Goal: Check status: Check status

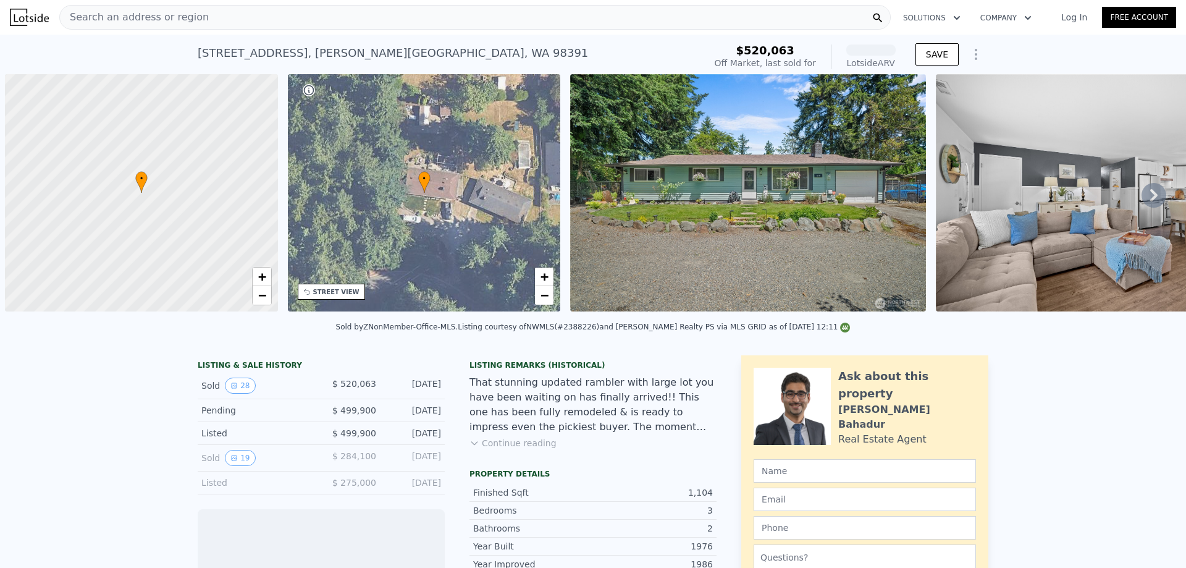
scroll to position [0, 5]
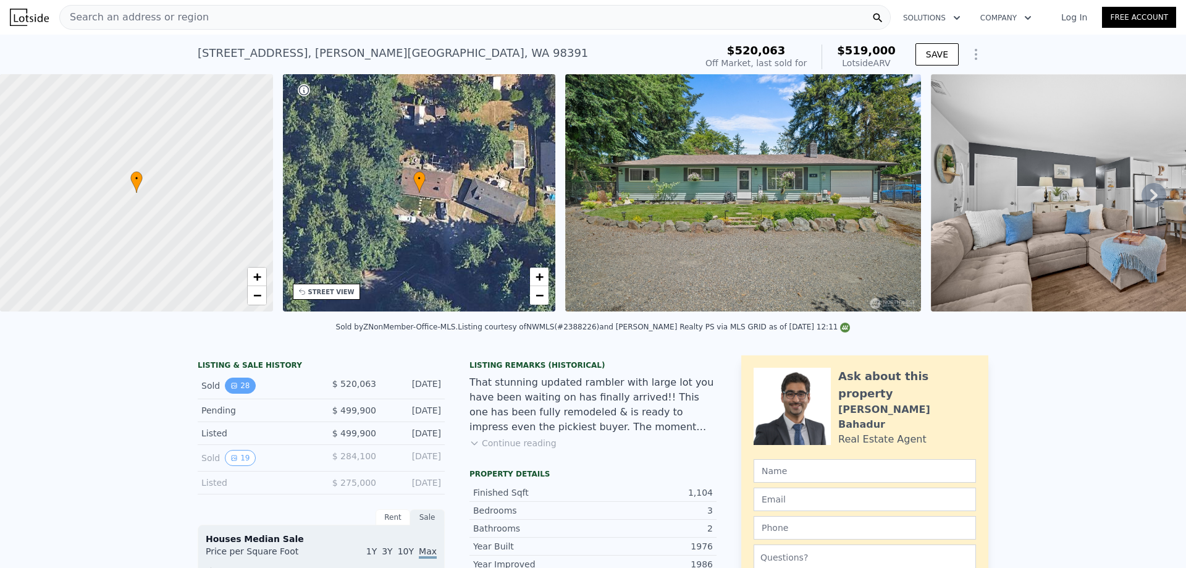
click at [237, 393] on button "28" at bounding box center [240, 385] width 30 height 16
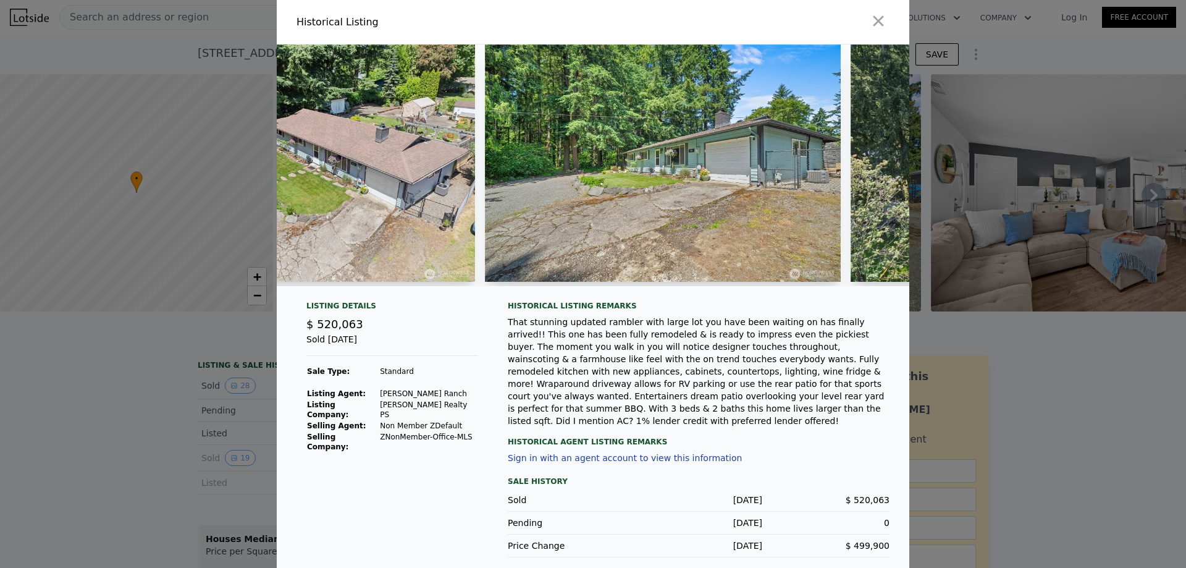
scroll to position [0, 8508]
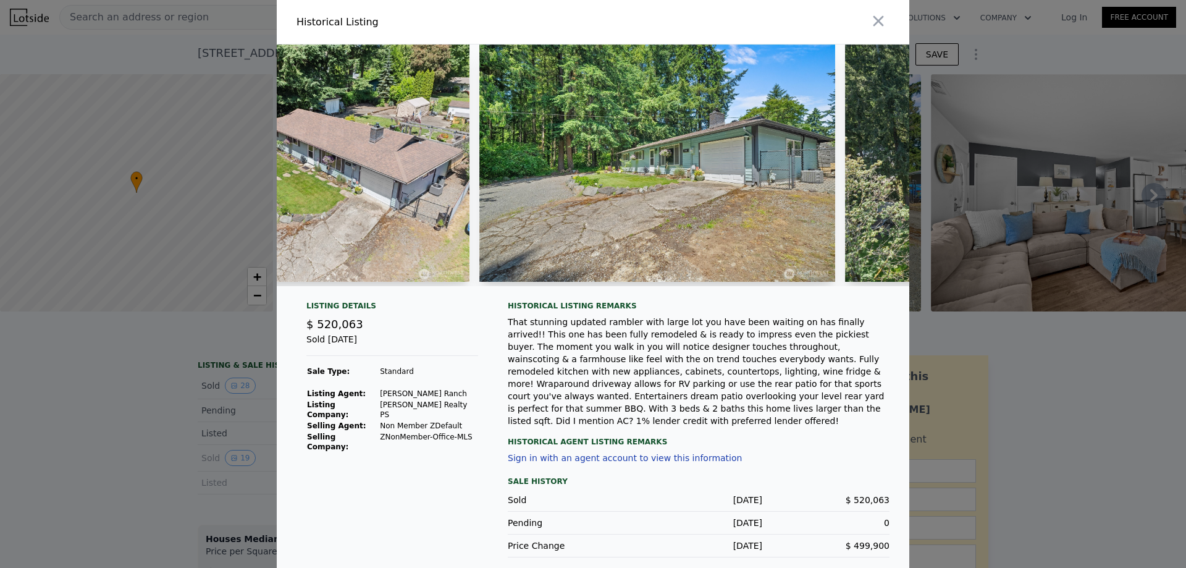
click at [872, 21] on icon "button" at bounding box center [878, 20] width 17 height 17
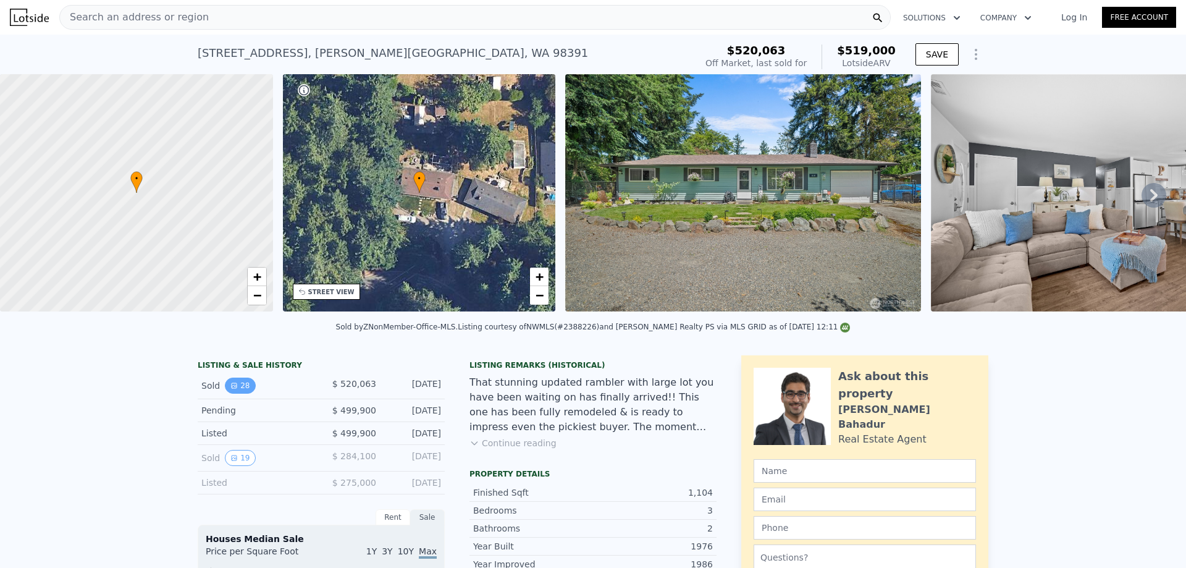
click at [236, 392] on button "28" at bounding box center [240, 385] width 30 height 16
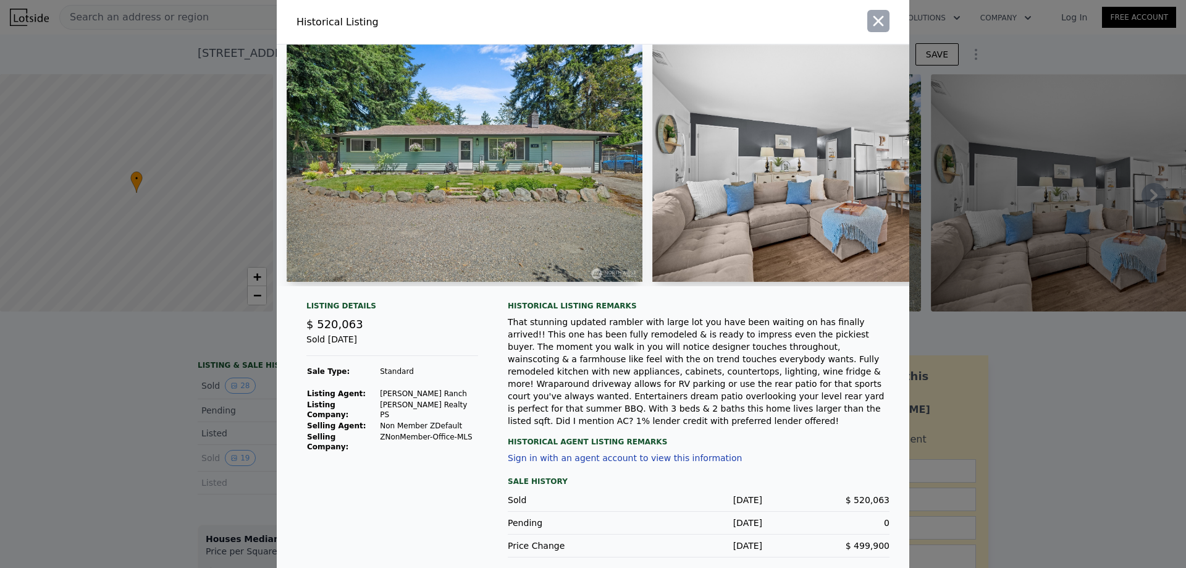
click at [883, 18] on button "button" at bounding box center [878, 21] width 22 height 22
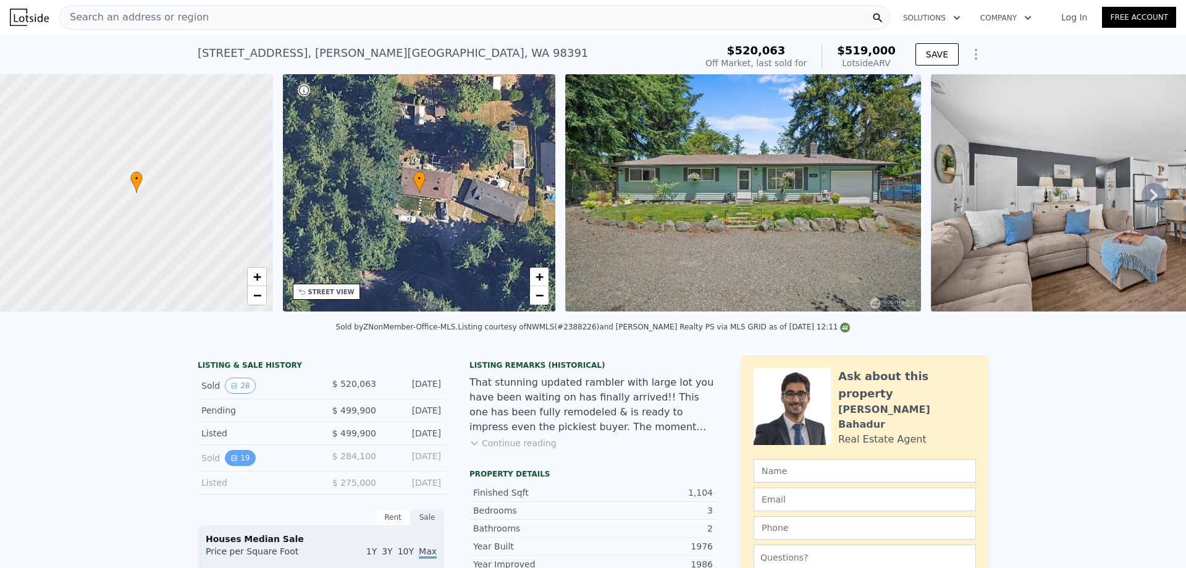
click at [242, 466] on button "19" at bounding box center [240, 458] width 30 height 16
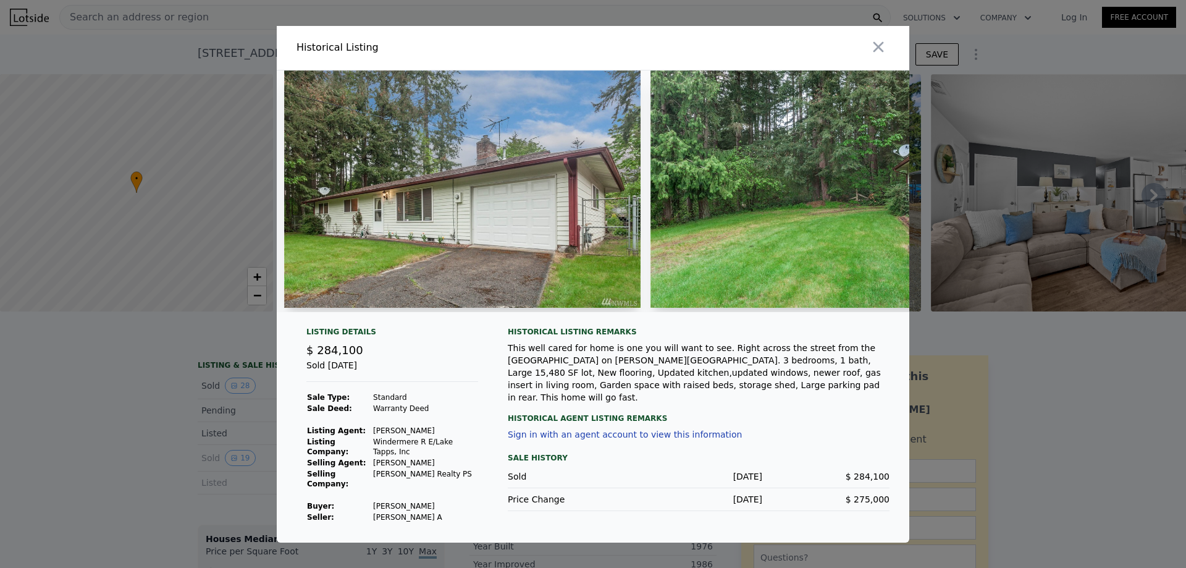
scroll to position [0, 5394]
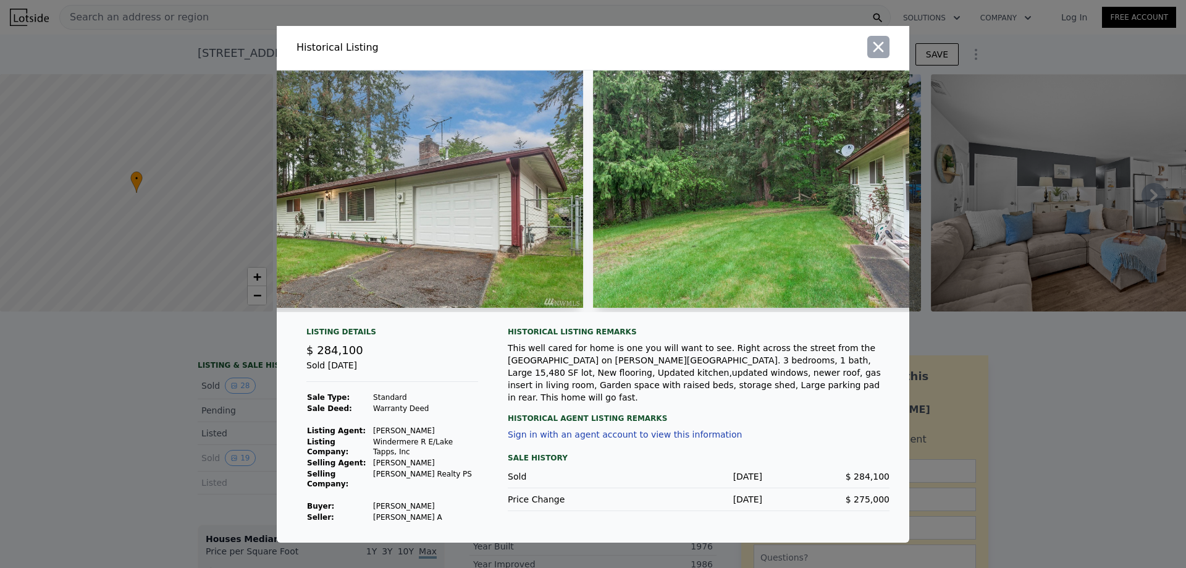
click at [881, 52] on icon "button" at bounding box center [878, 46] width 11 height 11
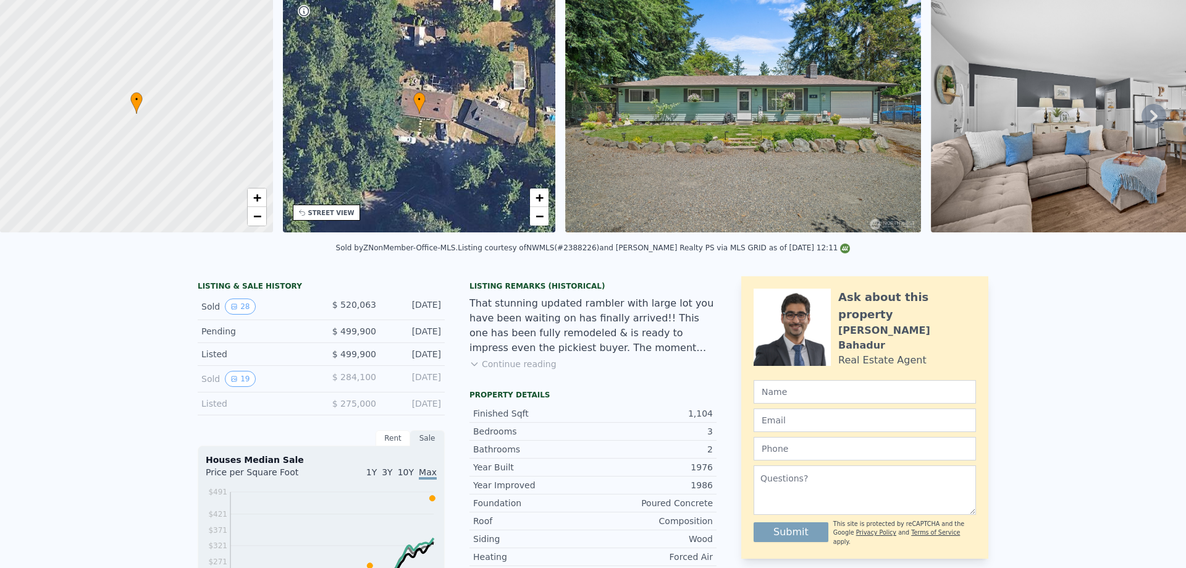
scroll to position [4, 0]
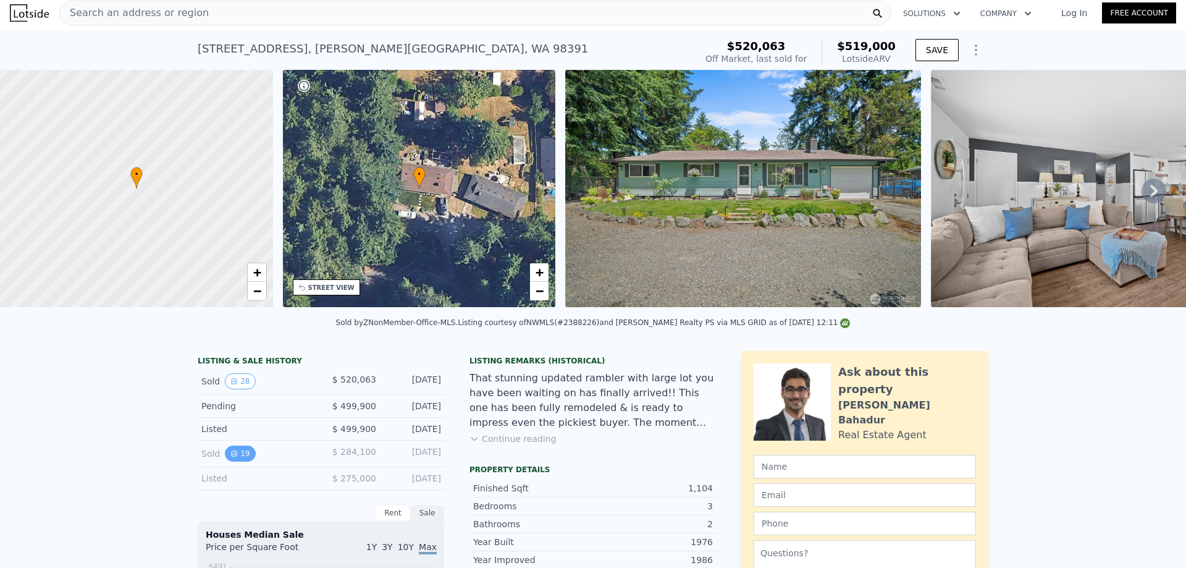
click at [241, 461] on button "19" at bounding box center [240, 453] width 30 height 16
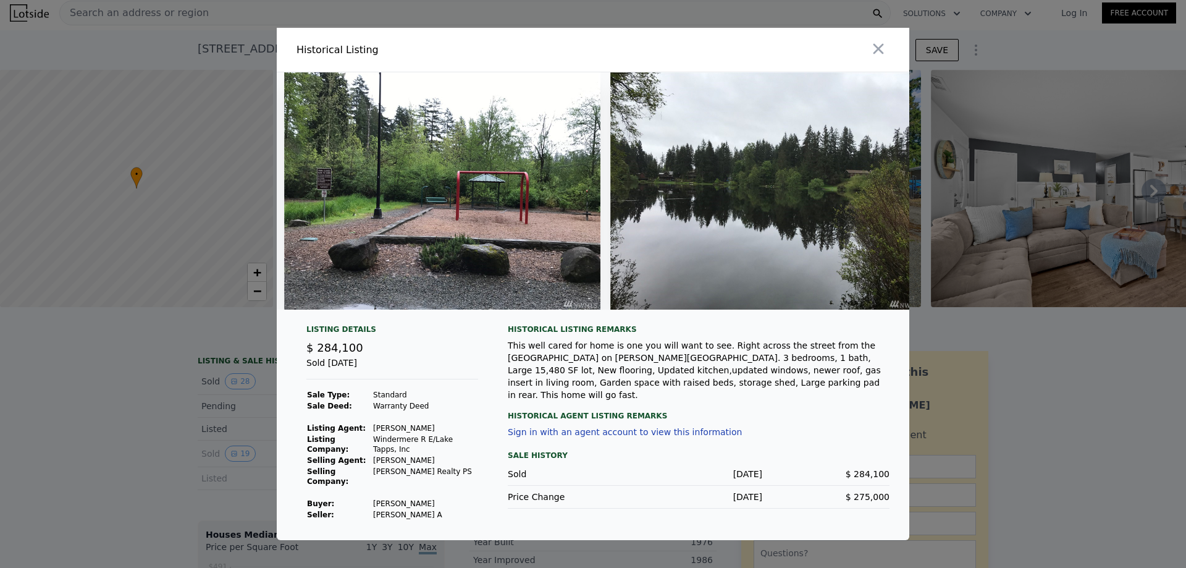
scroll to position [0, 6106]
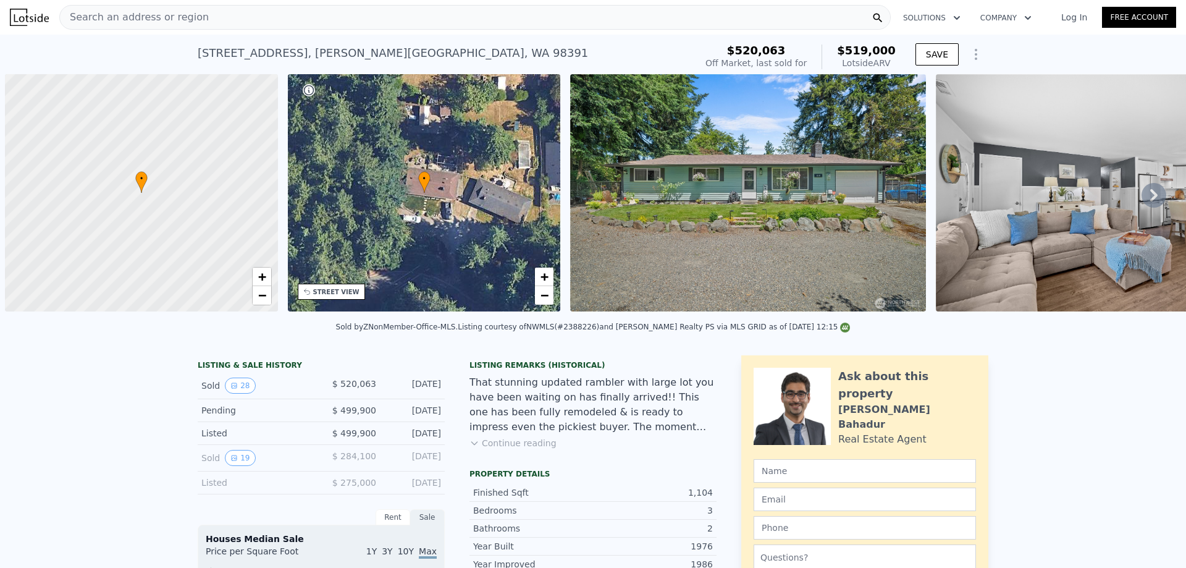
scroll to position [0, 5]
